Goal: Information Seeking & Learning: Learn about a topic

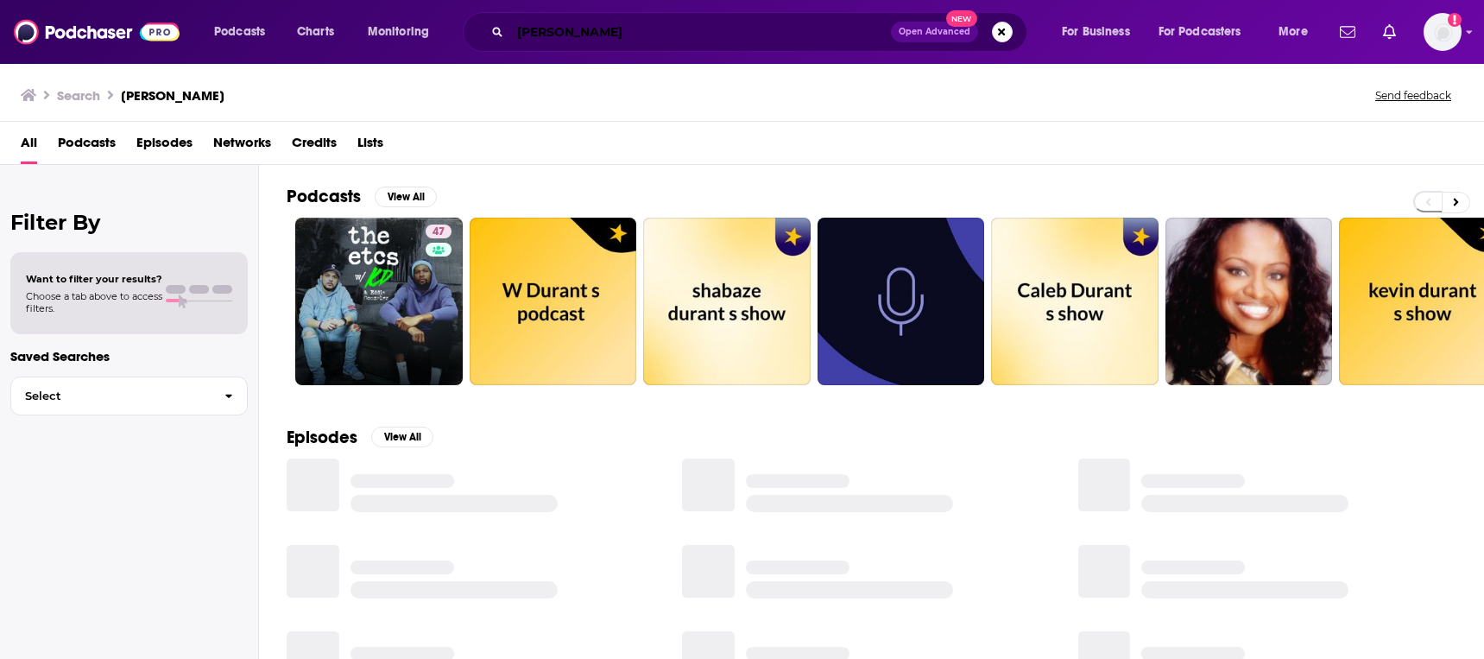
click at [623, 36] on input "durant" at bounding box center [700, 32] width 381 height 28
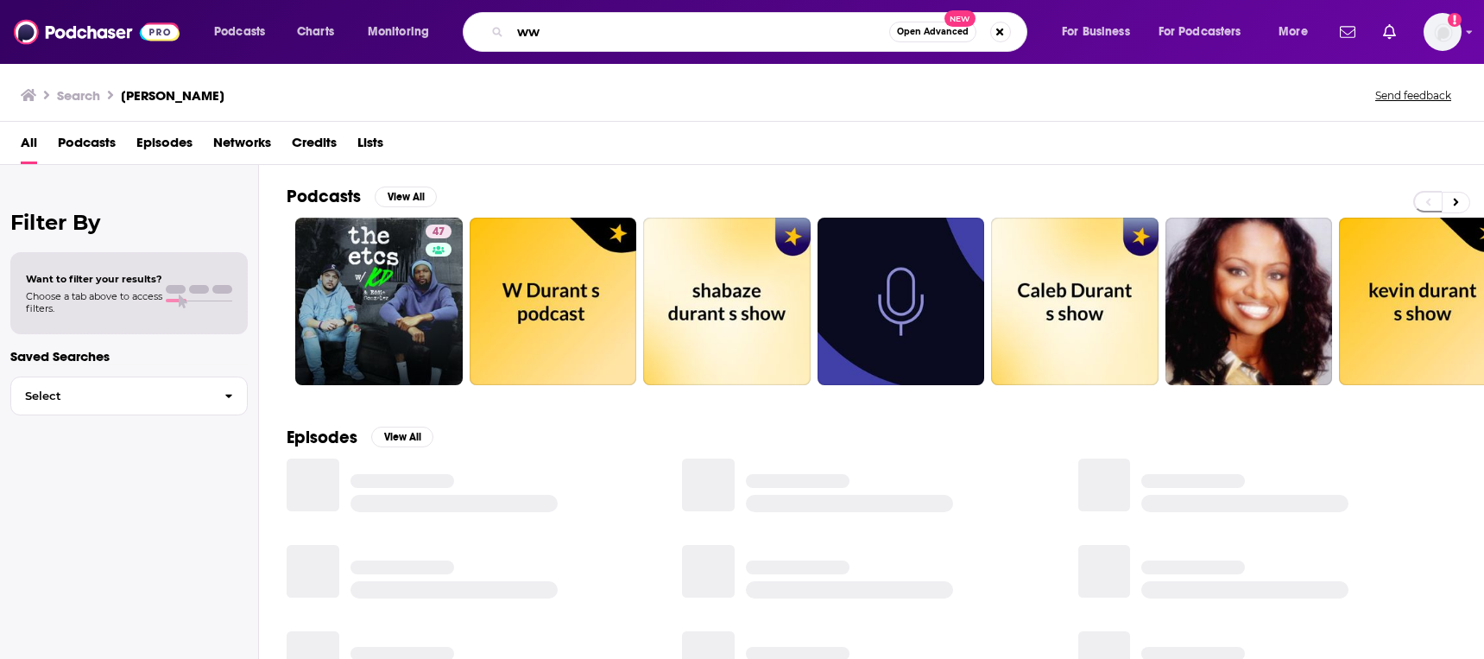
type input "w"
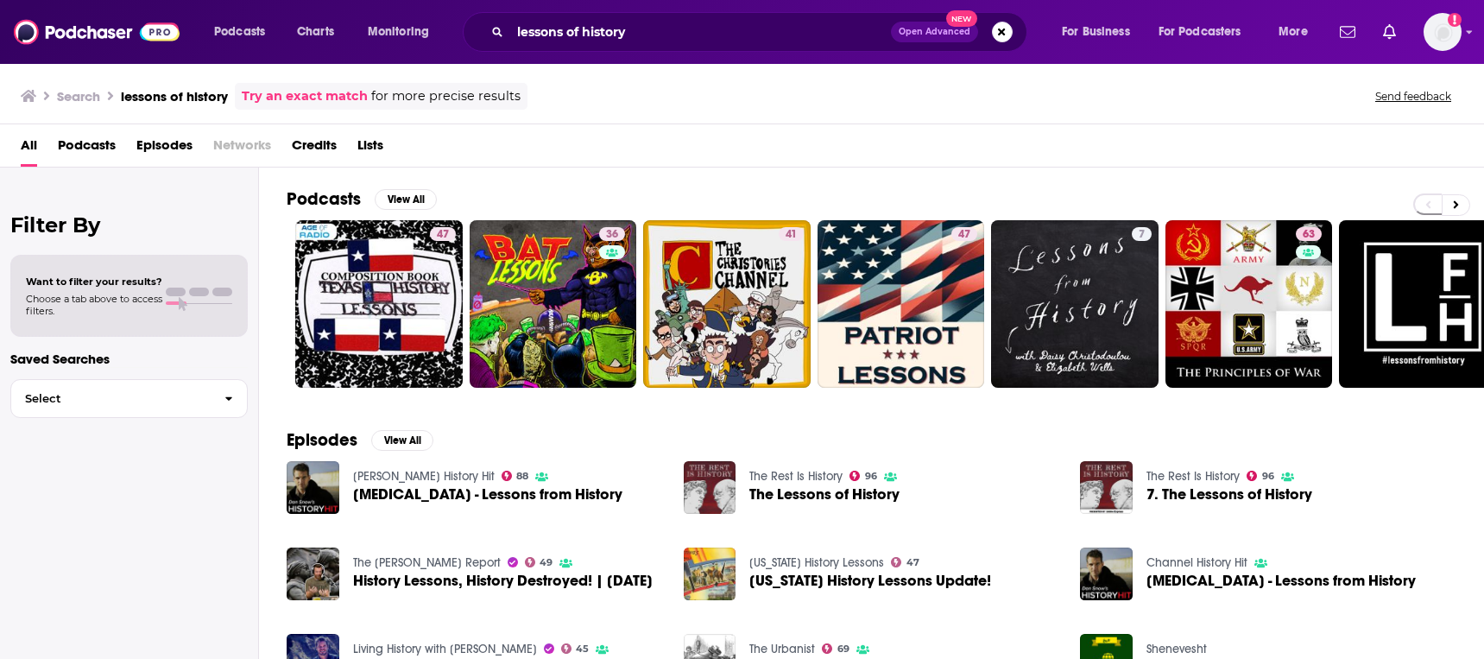
click at [158, 139] on span "Episodes" at bounding box center [164, 148] width 56 height 35
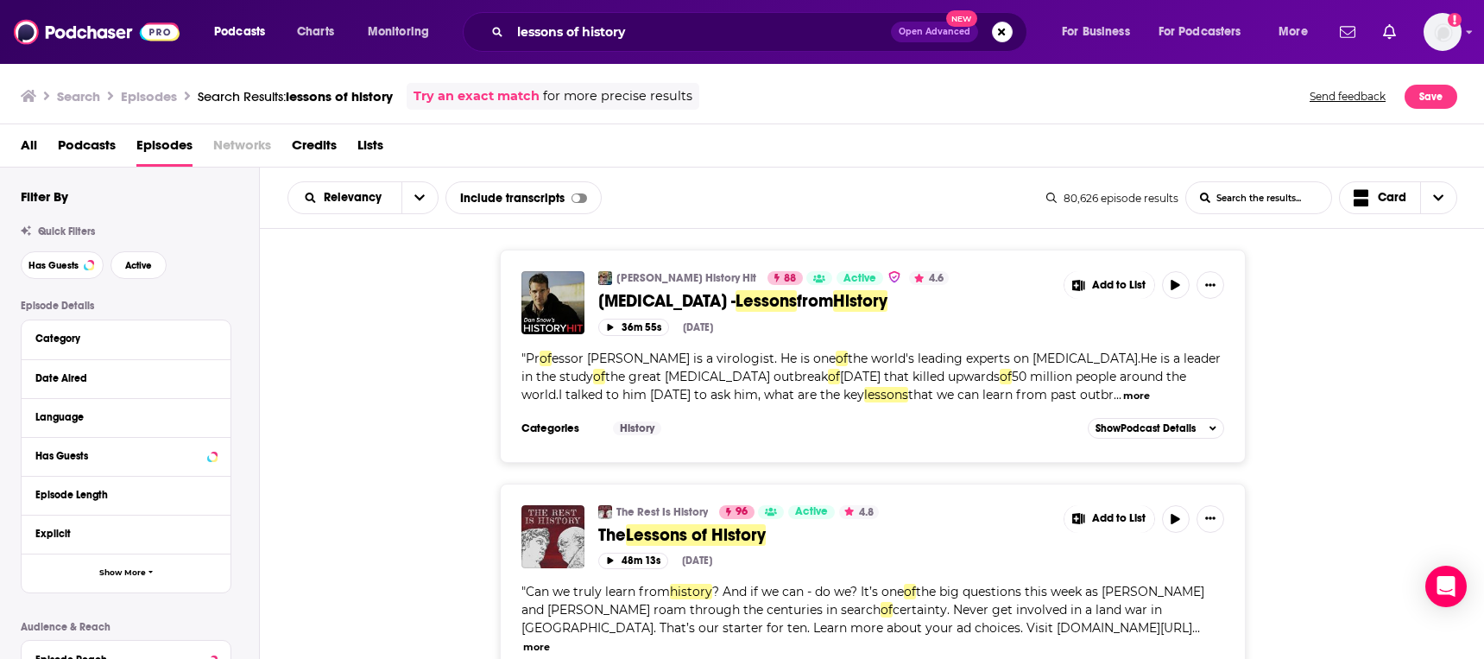
click at [1296, 455] on div "Dan Snow's History Hit 88 Active 4.6 Coronavirus - Lessons from History Add to …" at bounding box center [872, 356] width 1225 height 212
click at [603, 34] on input "lessons of history" at bounding box center [700, 32] width 381 height 28
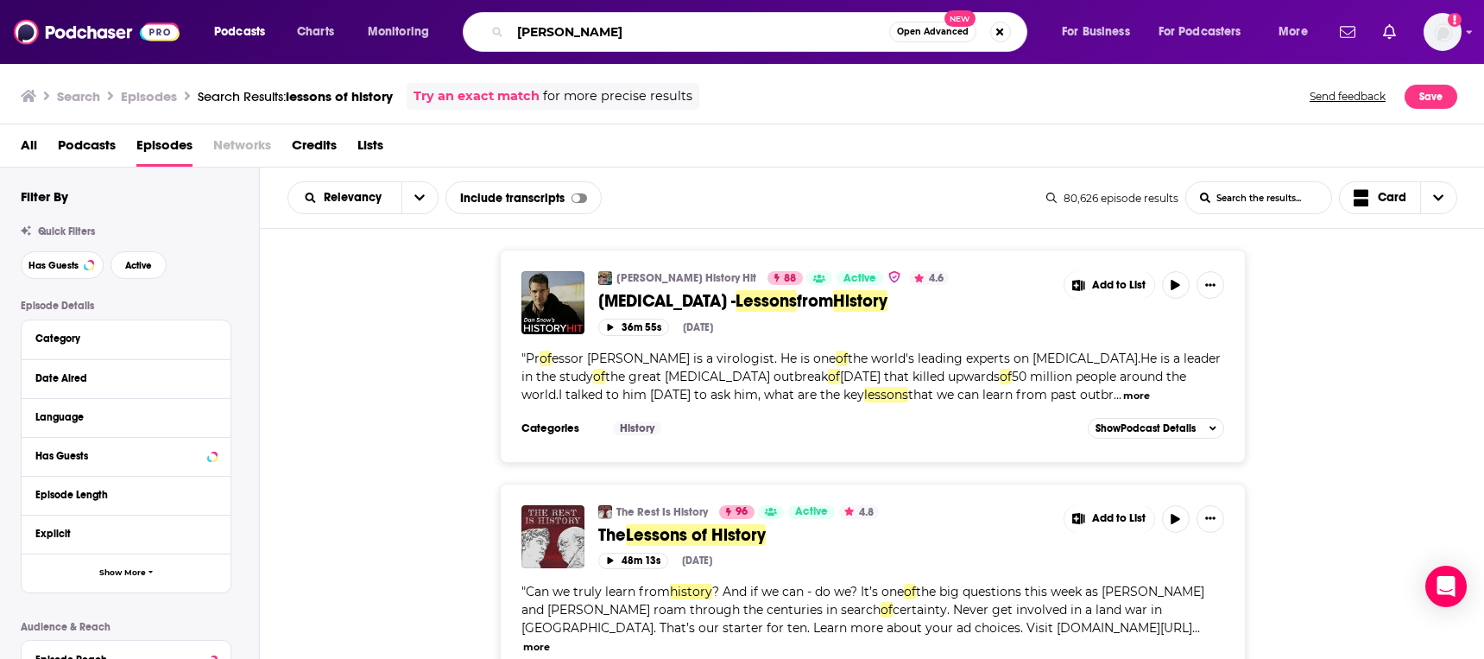
type input "elon musk"
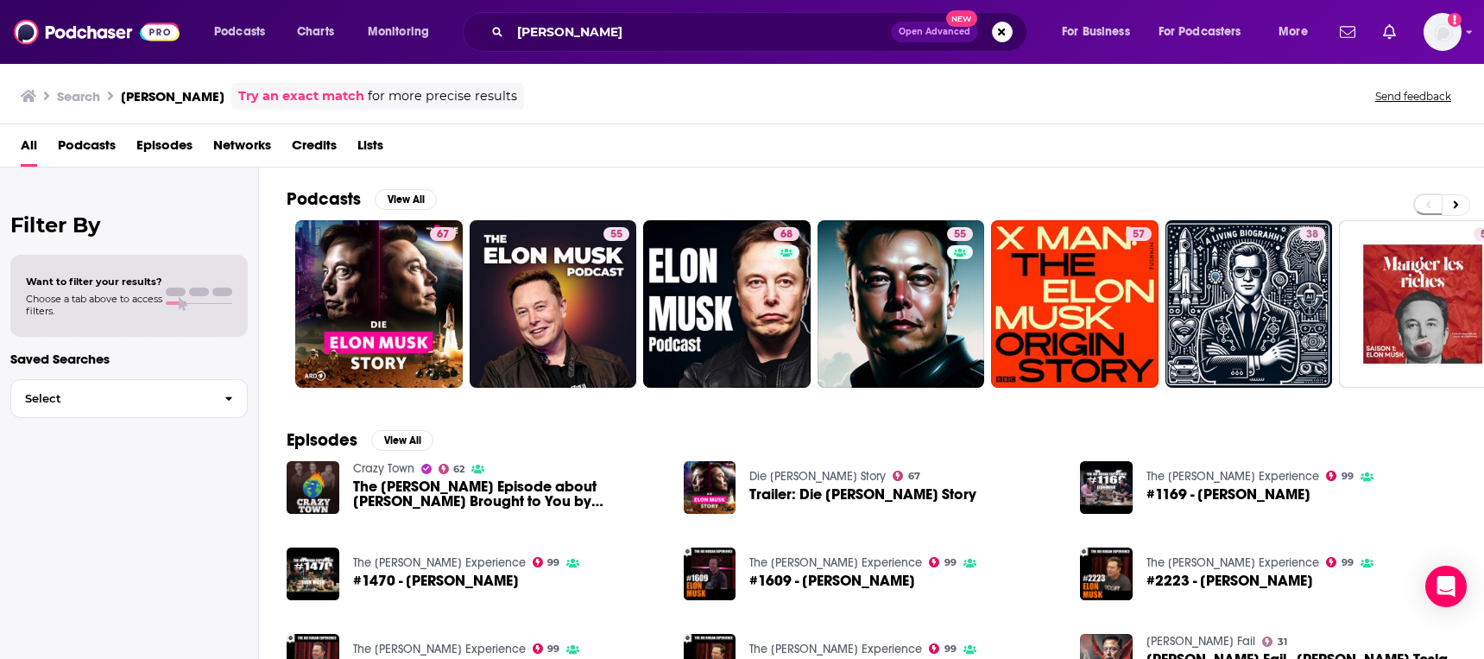
click at [168, 143] on span "Episodes" at bounding box center [164, 148] width 56 height 35
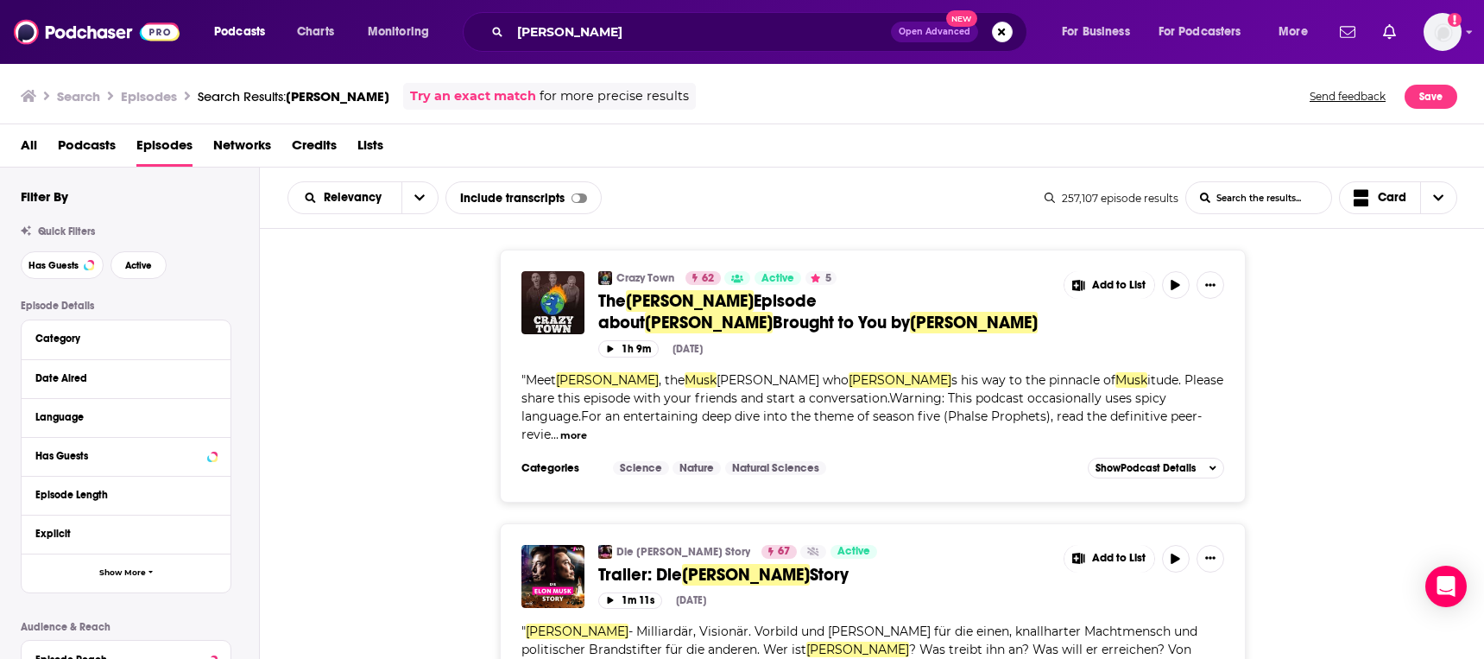
click at [1331, 412] on div "Crazy Town 62 Active 5 The Elon Musk Episode about Elon Musk Brought to You by …" at bounding box center [872, 376] width 1225 height 252
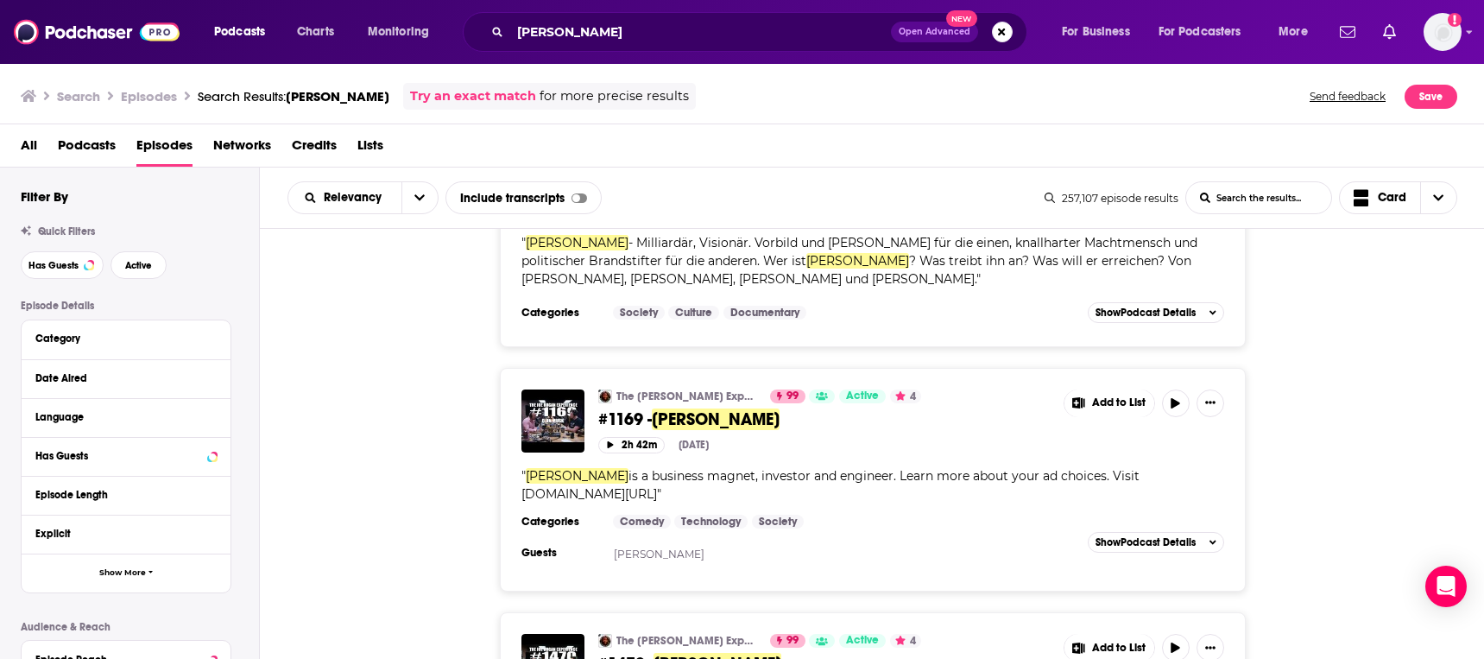
scroll to position [764, 0]
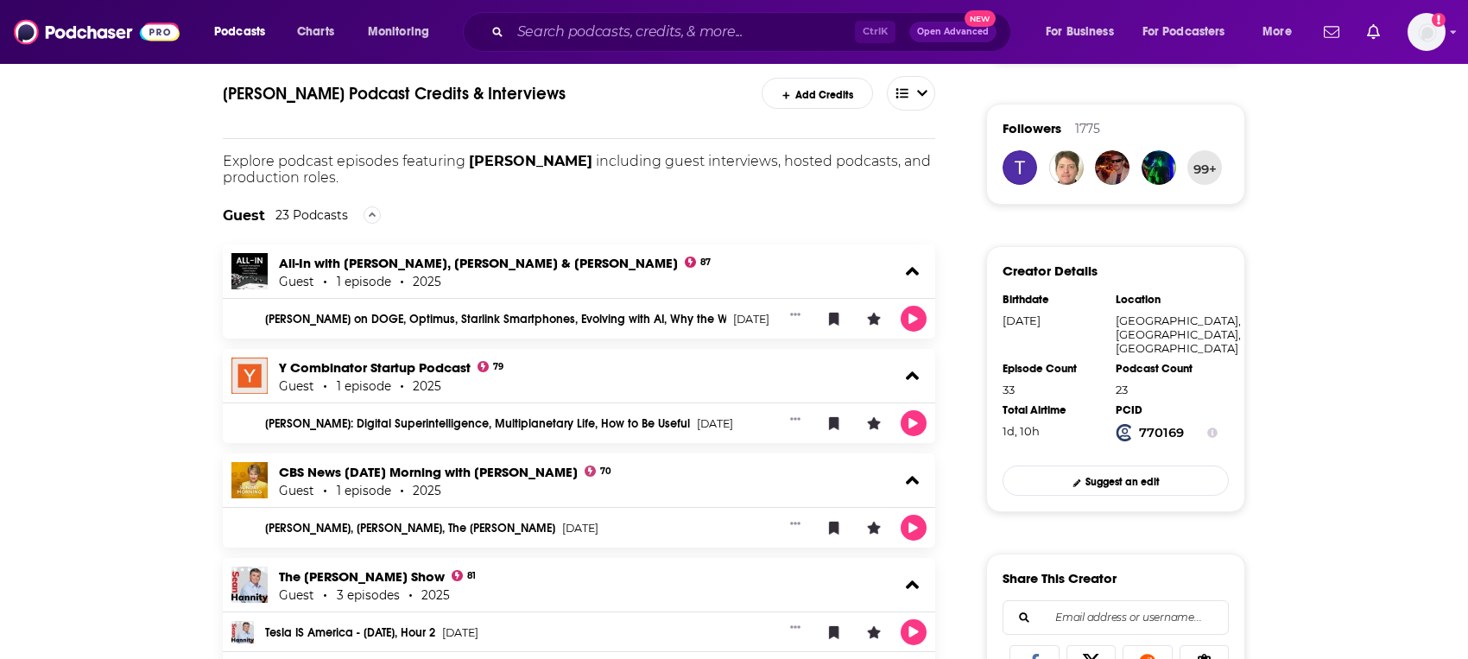
scroll to position [345, 0]
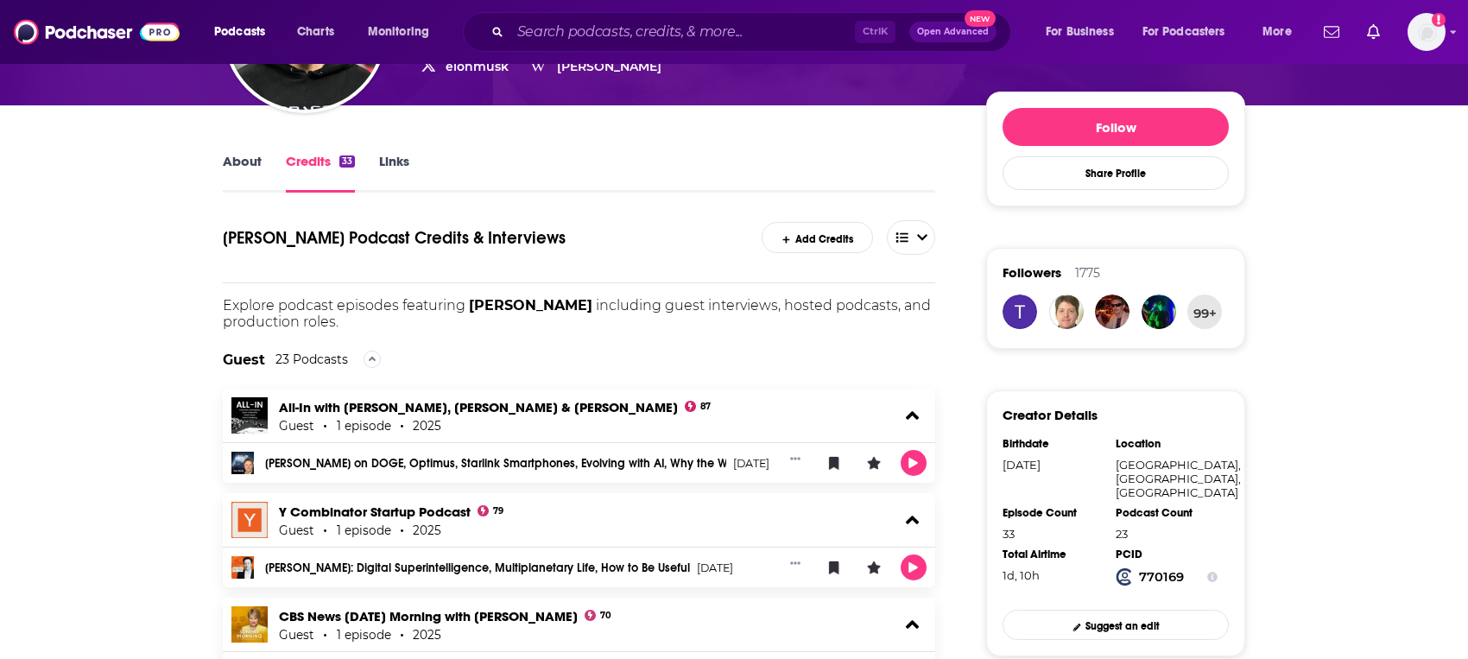
scroll to position [302, 0]
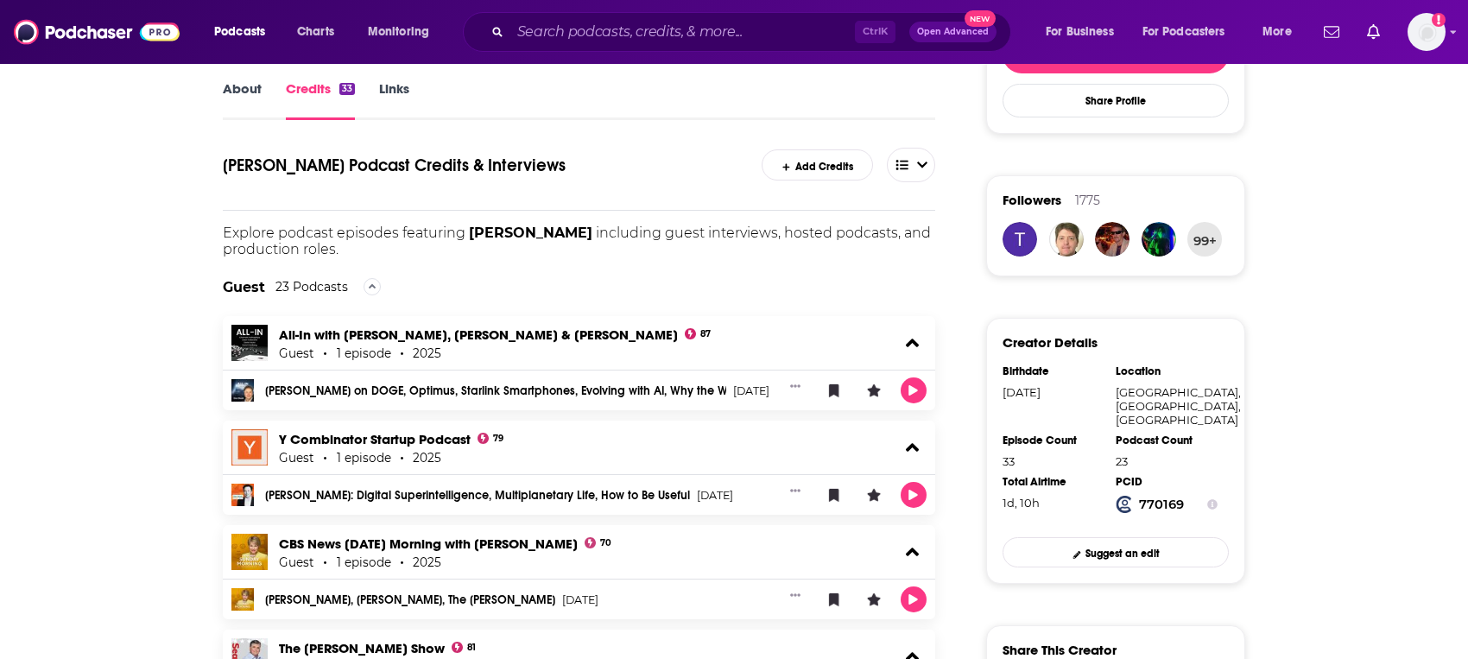
click at [907, 345] on icon at bounding box center [912, 342] width 13 height 9
